Goal: Task Accomplishment & Management: Use online tool/utility

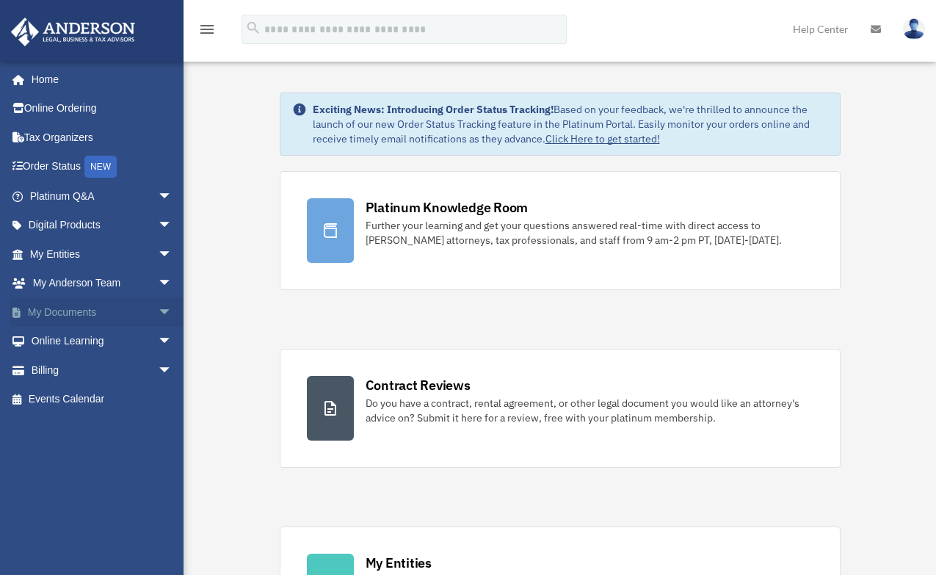
click at [158, 308] on span "arrow_drop_down" at bounding box center [172, 312] width 29 height 30
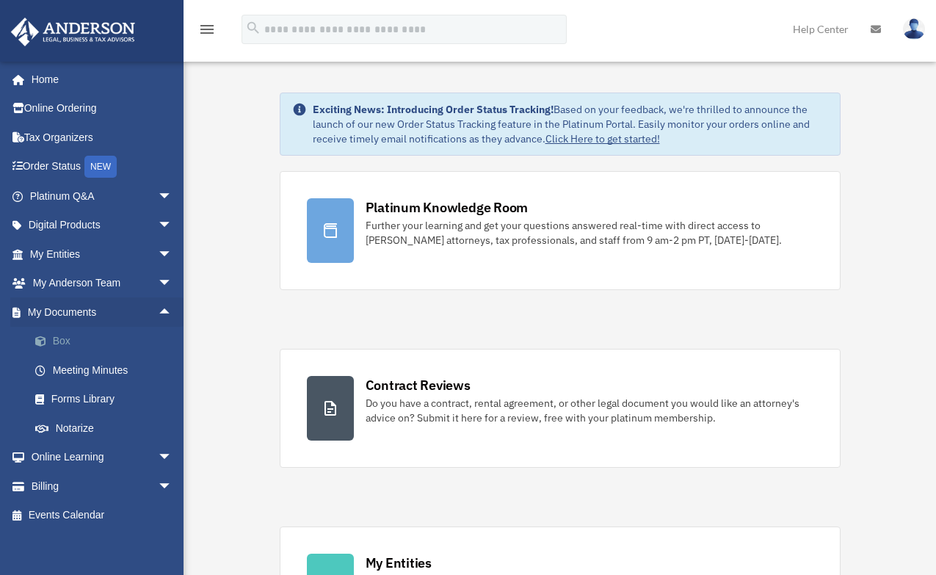
click at [134, 335] on link "Box" at bounding box center [108, 341] width 174 height 29
click at [57, 344] on link "Box" at bounding box center [108, 341] width 174 height 29
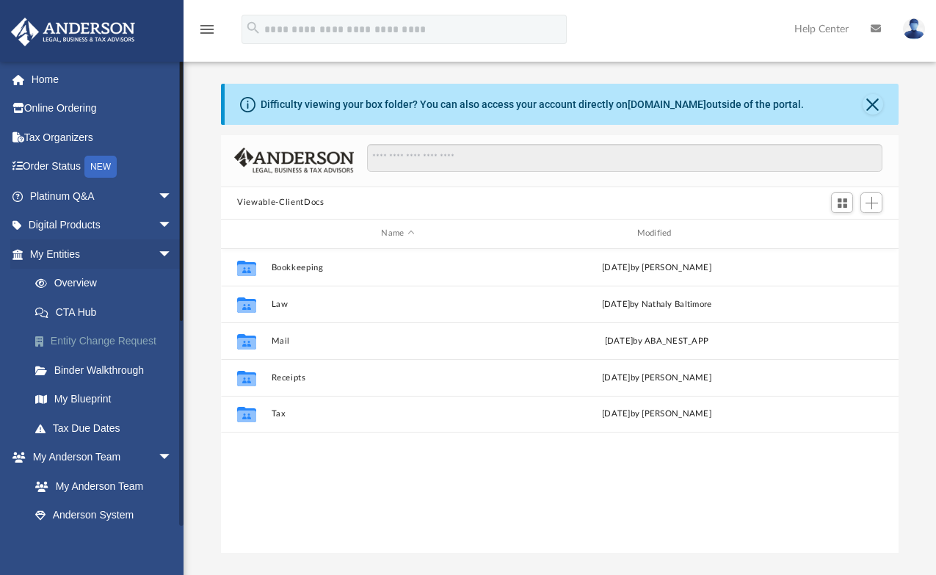
scroll to position [323, 666]
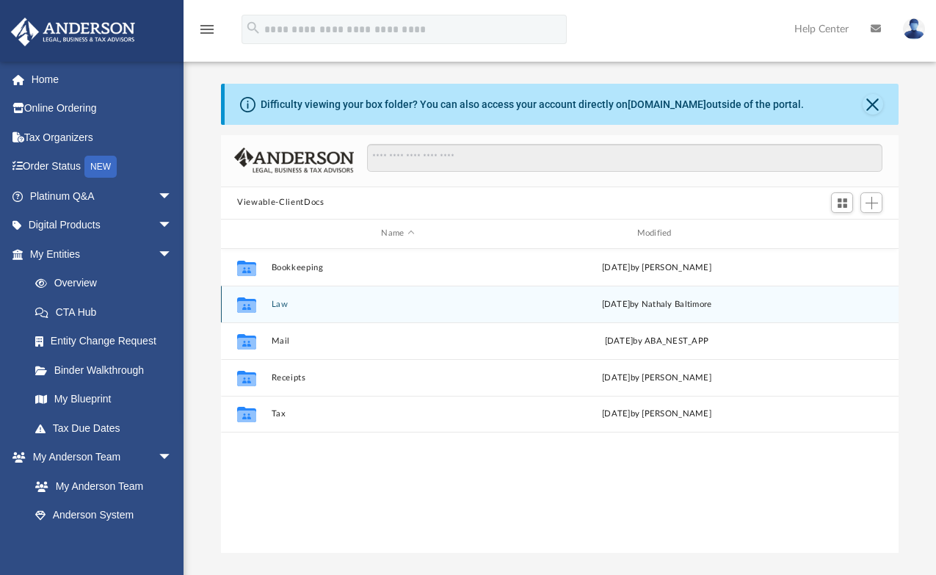
click at [277, 298] on div "Collaborated Folder Law yesterday by Nathaly Baltimore" at bounding box center [560, 304] width 678 height 37
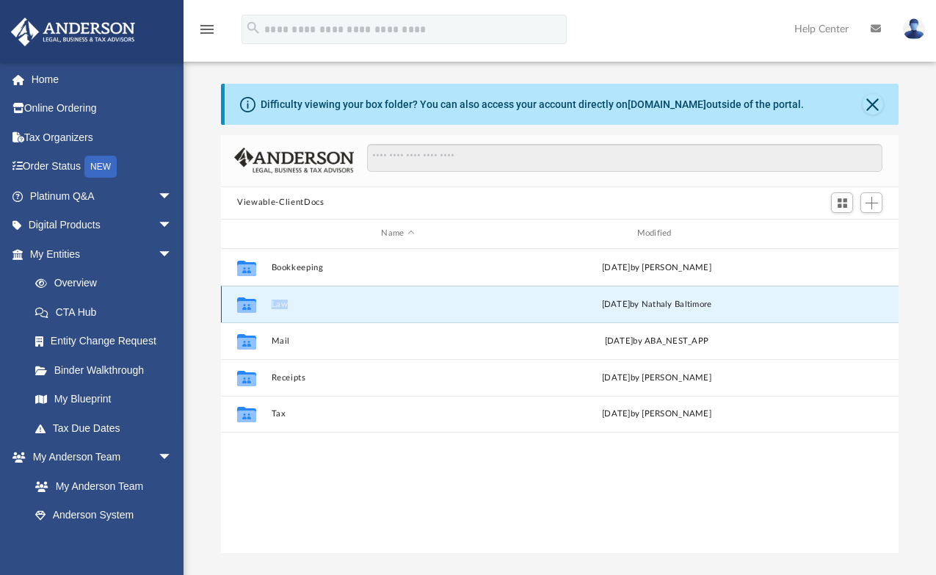
click at [277, 302] on button "Law" at bounding box center [398, 304] width 253 height 10
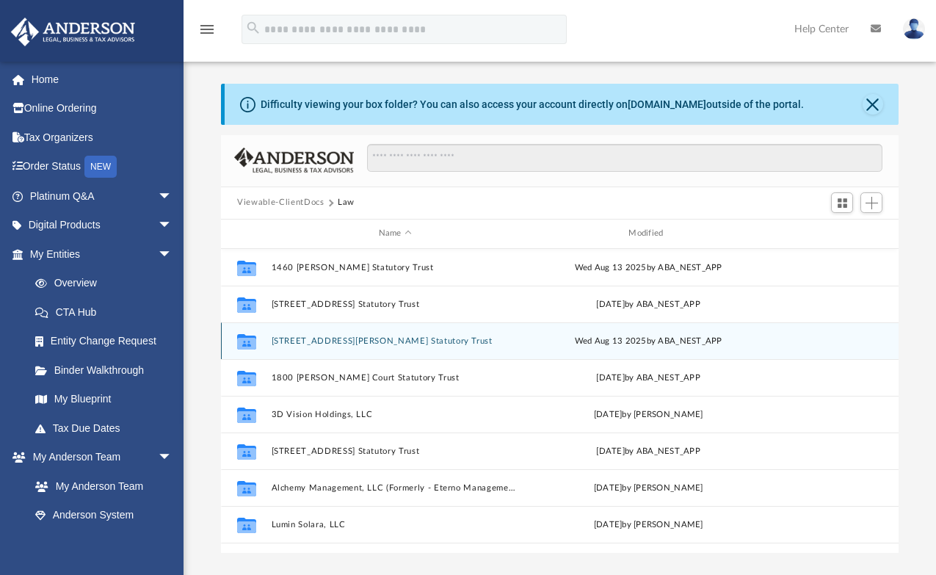
click at [377, 344] on button "1652 Swarthout Court Statutory Trust" at bounding box center [395, 341] width 247 height 10
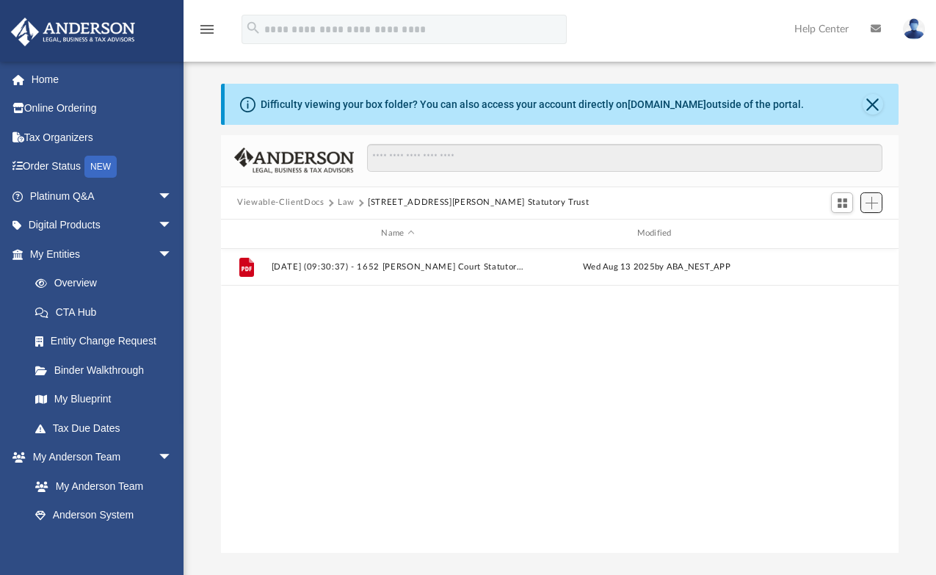
click at [870, 203] on span "Add" at bounding box center [872, 203] width 12 height 12
click at [844, 234] on li "Upload" at bounding box center [851, 232] width 47 height 15
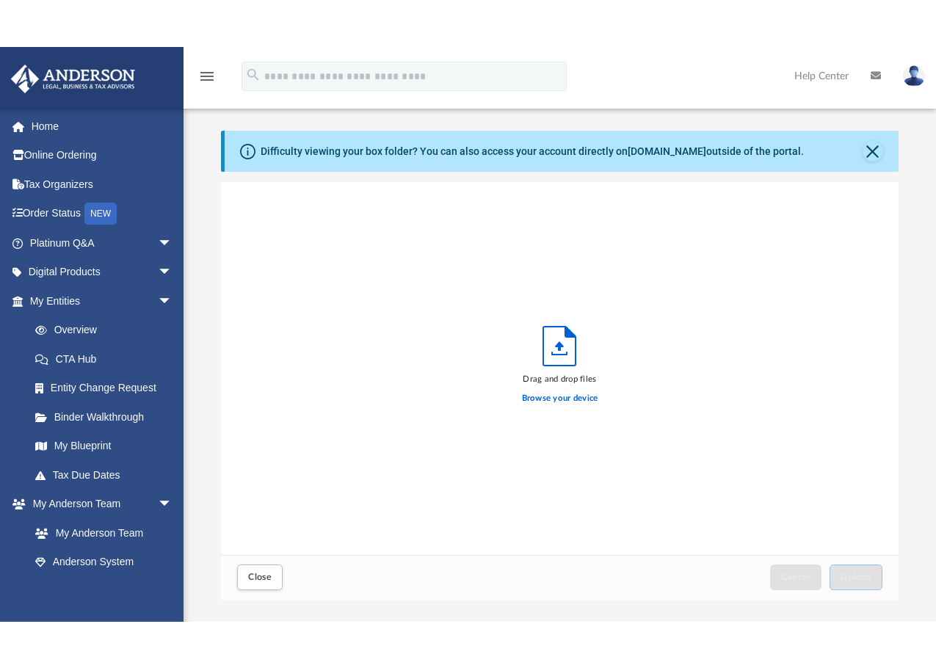
scroll to position [361, 666]
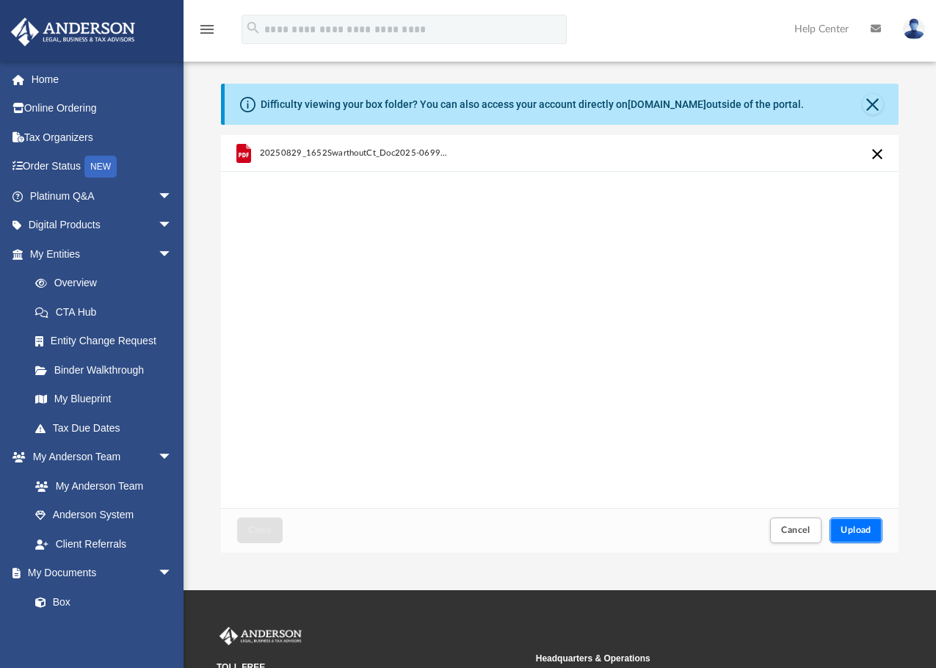
click at [861, 530] on span "Upload" at bounding box center [856, 530] width 31 height 9
